Goal: Check status: Check status

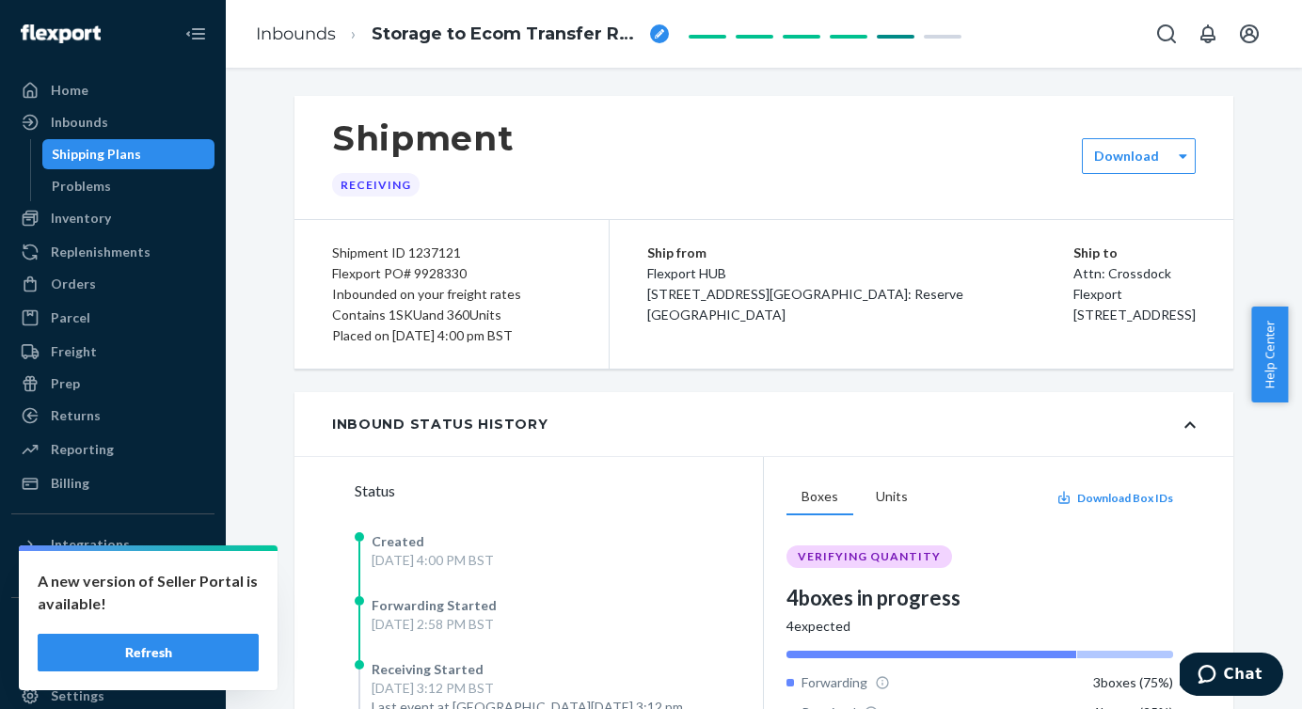
click at [163, 651] on button "Refresh" at bounding box center [148, 653] width 221 height 38
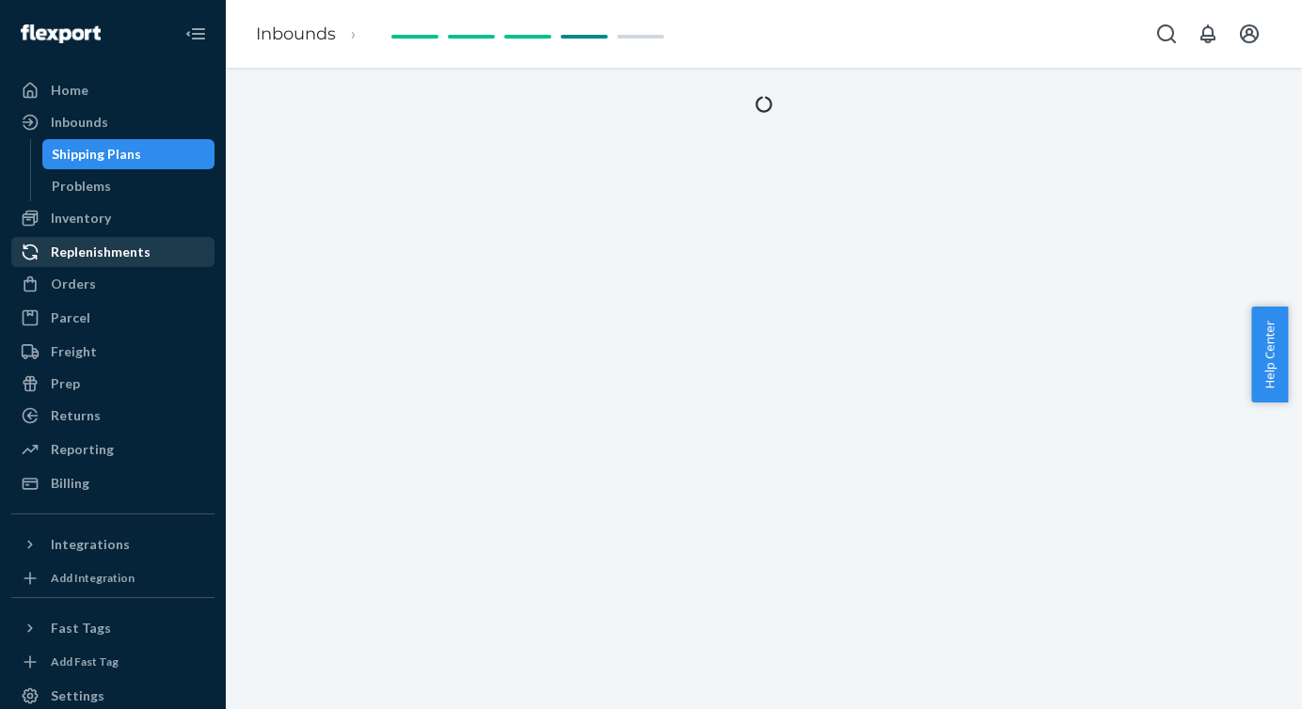
click at [106, 246] on div "Replenishments" at bounding box center [101, 252] width 100 height 19
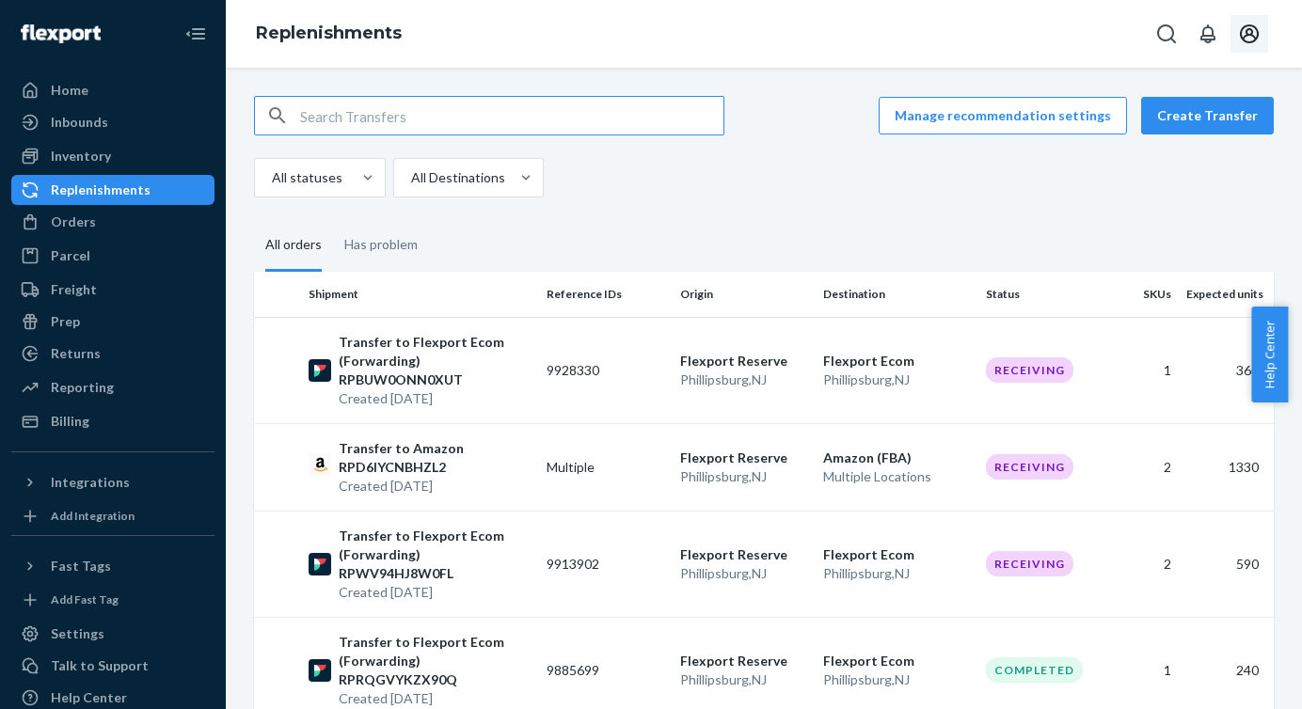
click at [1247, 35] on icon "Open account menu" at bounding box center [1249, 34] width 23 height 23
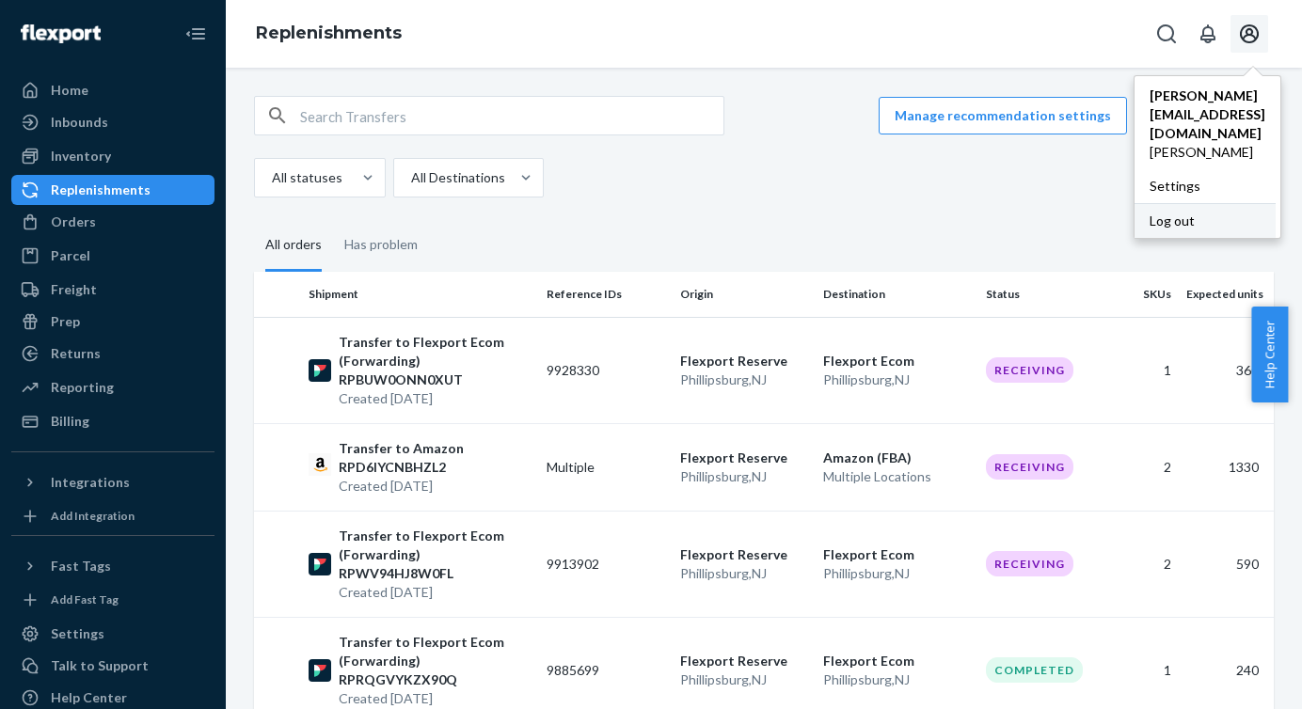
click at [1169, 203] on div "Log out" at bounding box center [1205, 220] width 141 height 35
